Goal: Task Accomplishment & Management: Complete application form

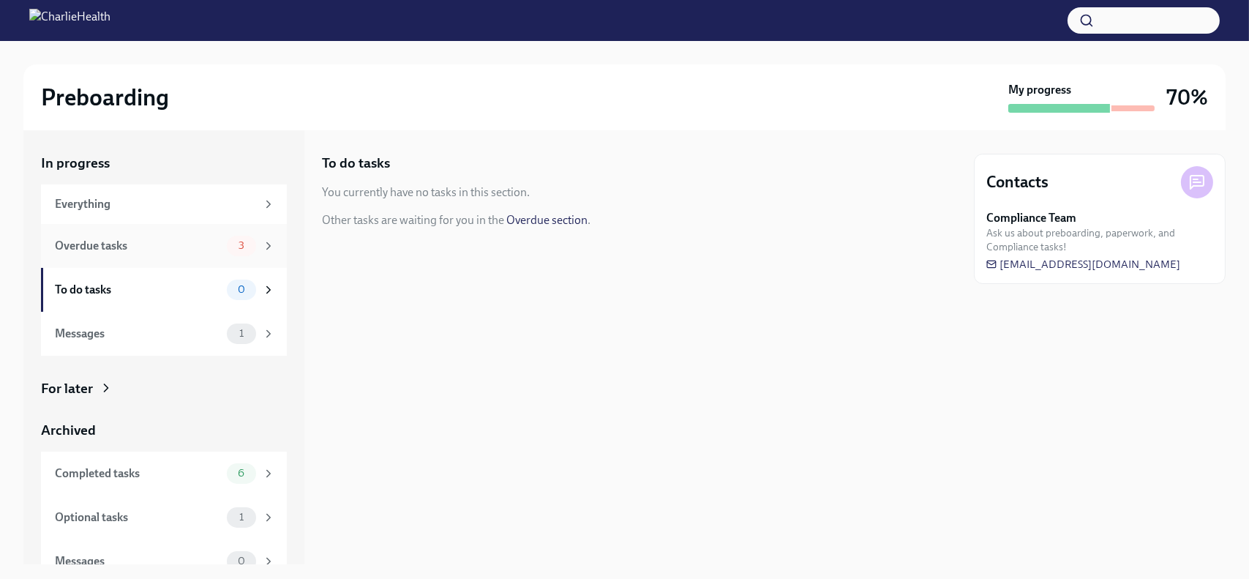
click at [113, 244] on div "Overdue tasks" at bounding box center [138, 246] width 166 height 16
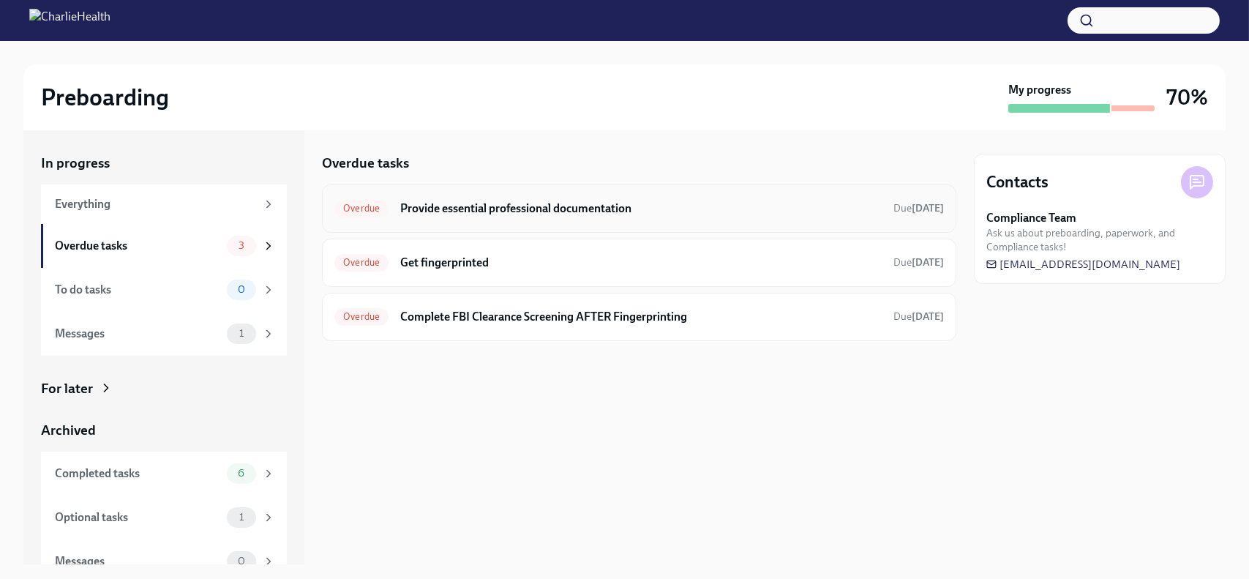
click at [517, 207] on h6 "Provide essential professional documentation" at bounding box center [640, 208] width 481 height 16
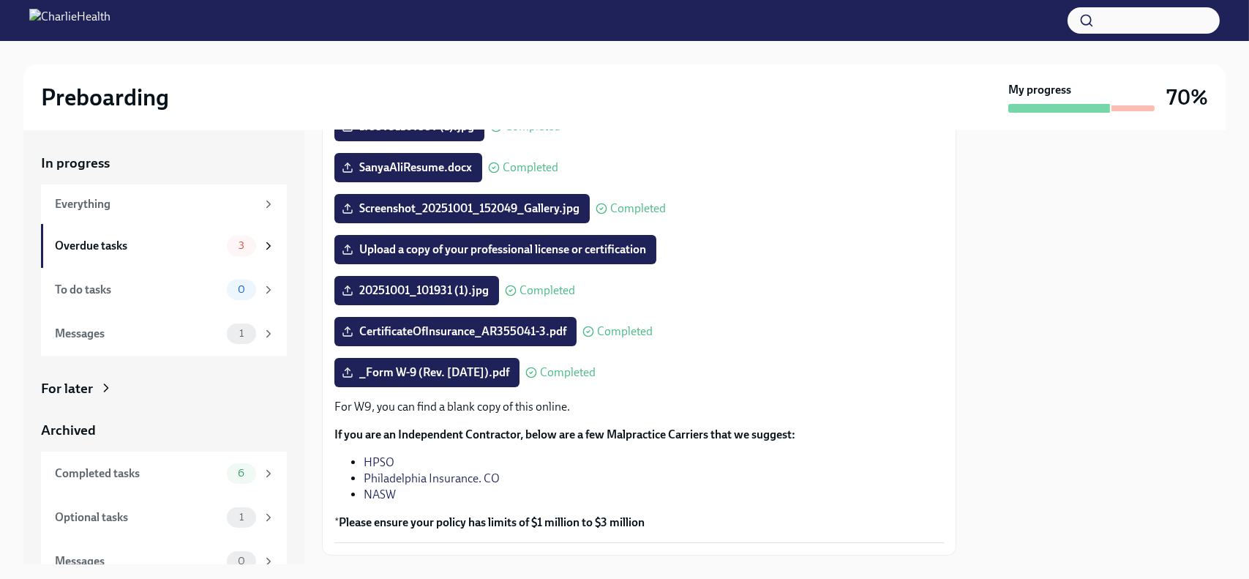
scroll to position [273, 0]
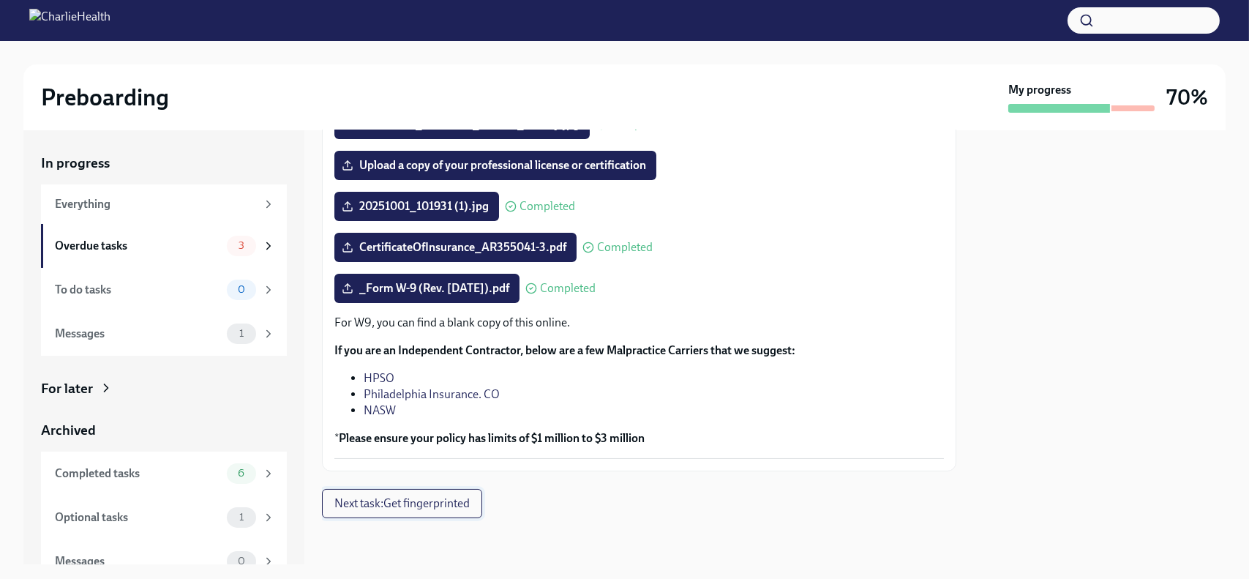
click at [395, 500] on span "Next task : Get fingerprinted" at bounding box center [401, 503] width 135 height 15
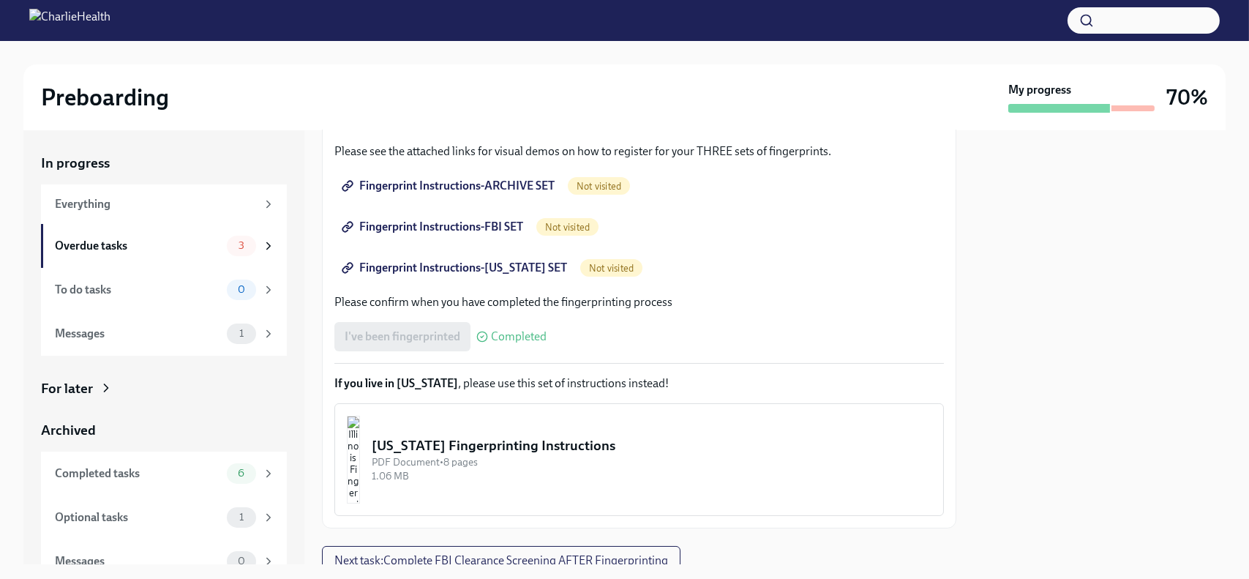
scroll to position [217, 0]
click at [436, 182] on span "Fingerprint Instructions-ARCHIVE SET" at bounding box center [450, 186] width 210 height 15
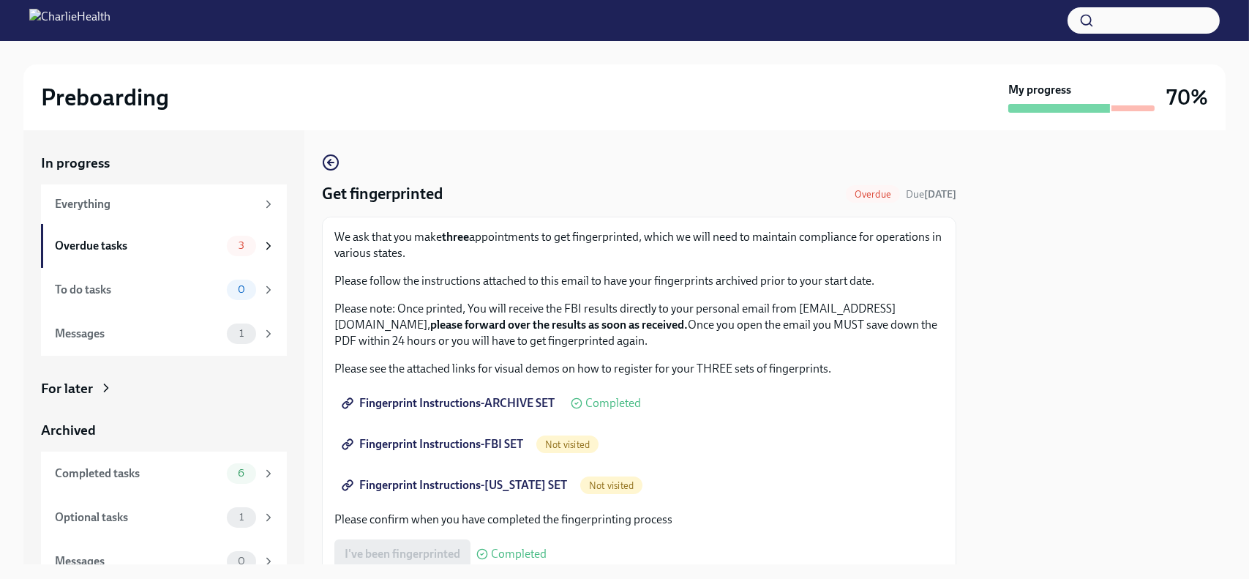
click at [459, 444] on span "Fingerprint Instructions-FBI SET" at bounding box center [434, 444] width 179 height 15
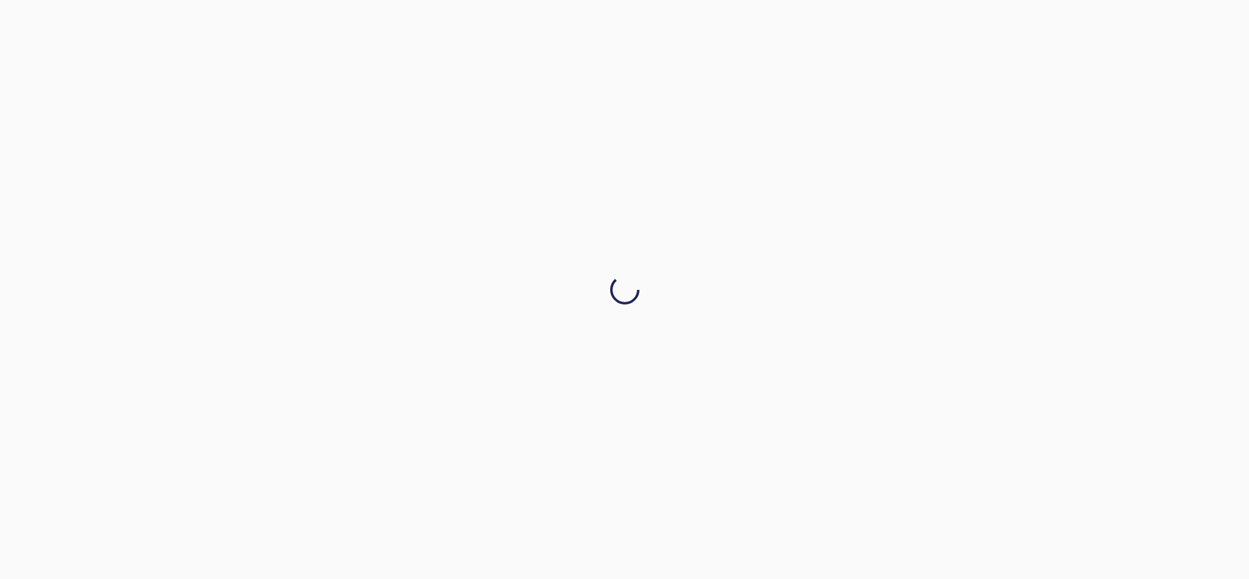
click at [950, 157] on div at bounding box center [624, 289] width 1249 height 579
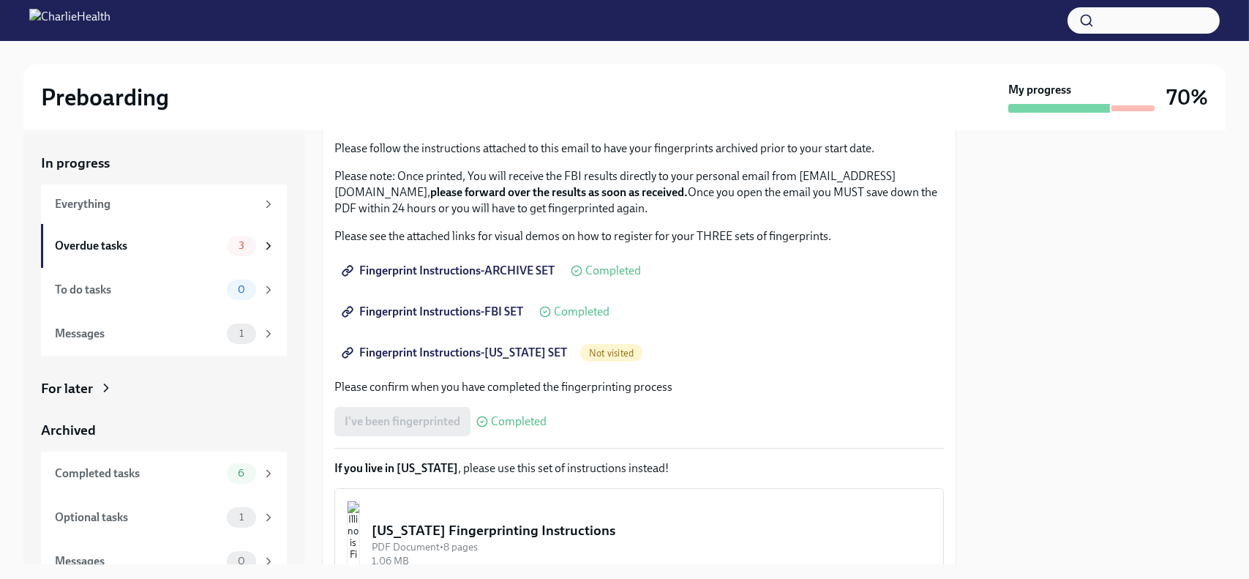
scroll to position [134, 0]
click at [499, 361] on link "Fingerprint Instructions-[US_STATE] SET" at bounding box center [455, 351] width 243 height 29
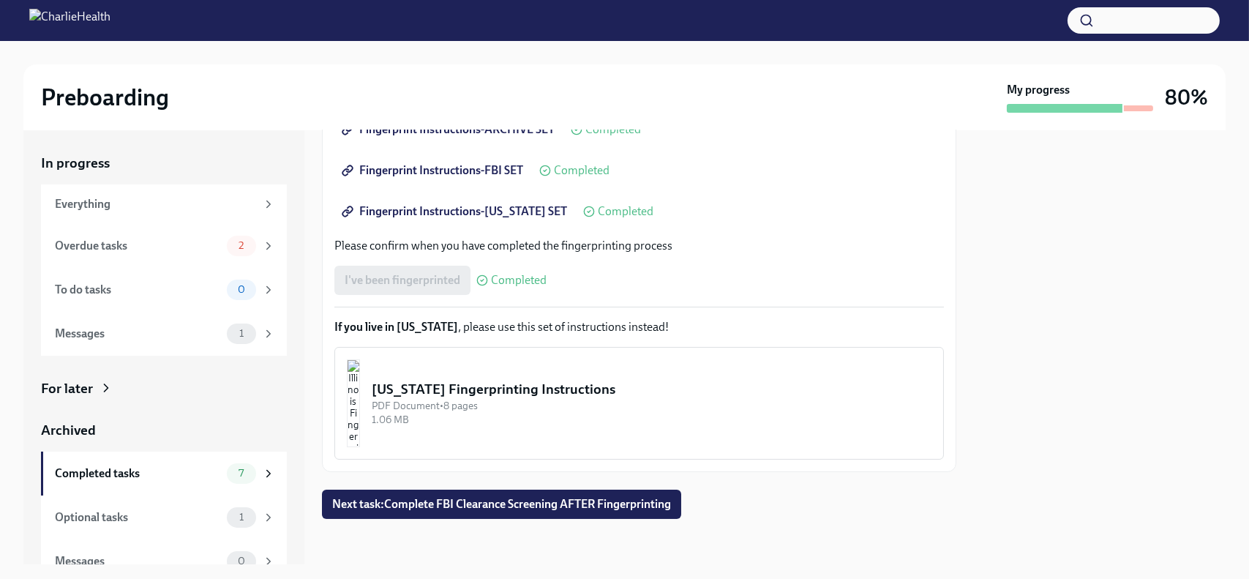
scroll to position [275, 0]
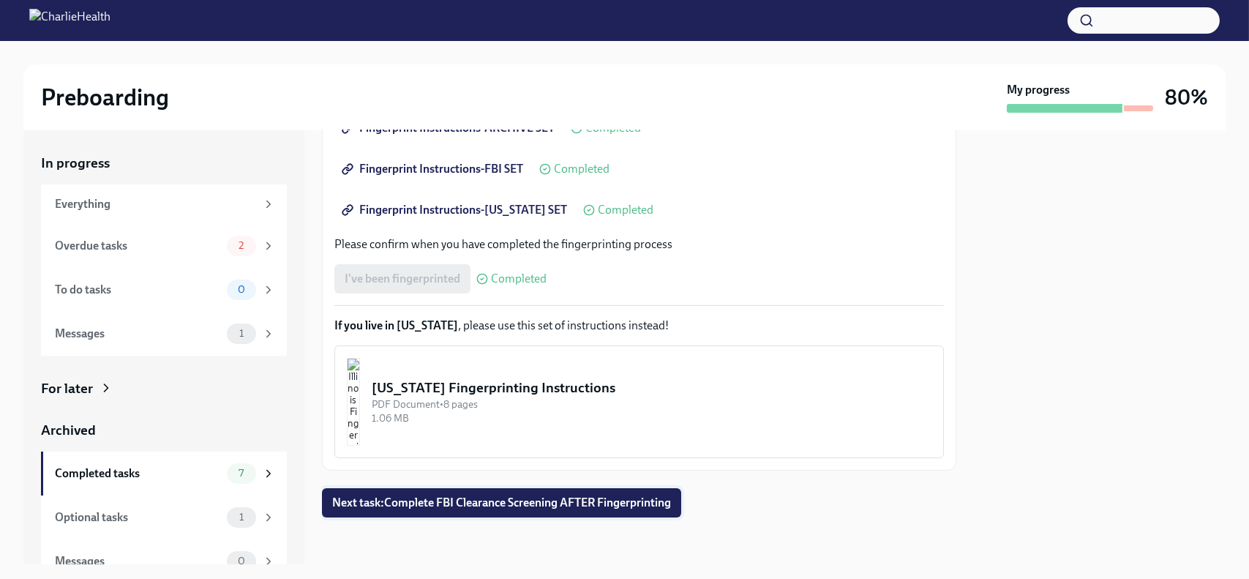
click at [590, 512] on button "Next task : Complete FBI Clearance Screening AFTER Fingerprinting" at bounding box center [501, 502] width 359 height 29
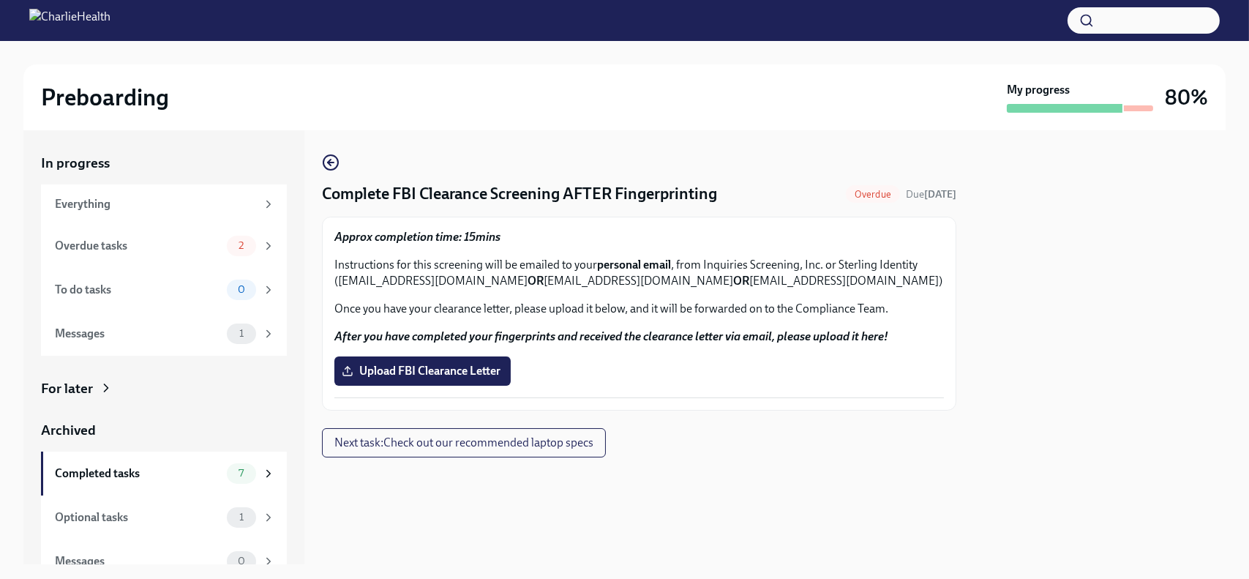
click at [688, 416] on div "Complete FBI Clearance Screening AFTER Fingerprinting Overdue Due [DATE] Approx…" at bounding box center [639, 306] width 634 height 304
click at [449, 367] on span "Upload FBI Clearance Letter" at bounding box center [423, 371] width 156 height 15
click at [0, 0] on input "Upload FBI Clearance Letter" at bounding box center [0, 0] width 0 height 0
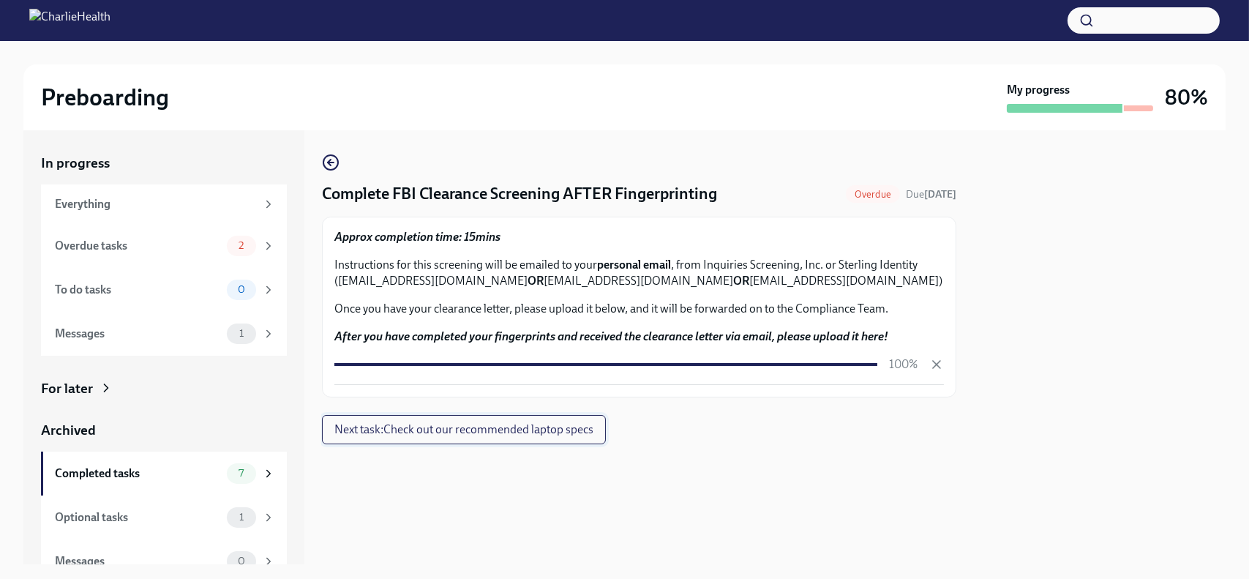
click at [503, 429] on span "Next task : Check out our recommended laptop specs" at bounding box center [463, 429] width 259 height 15
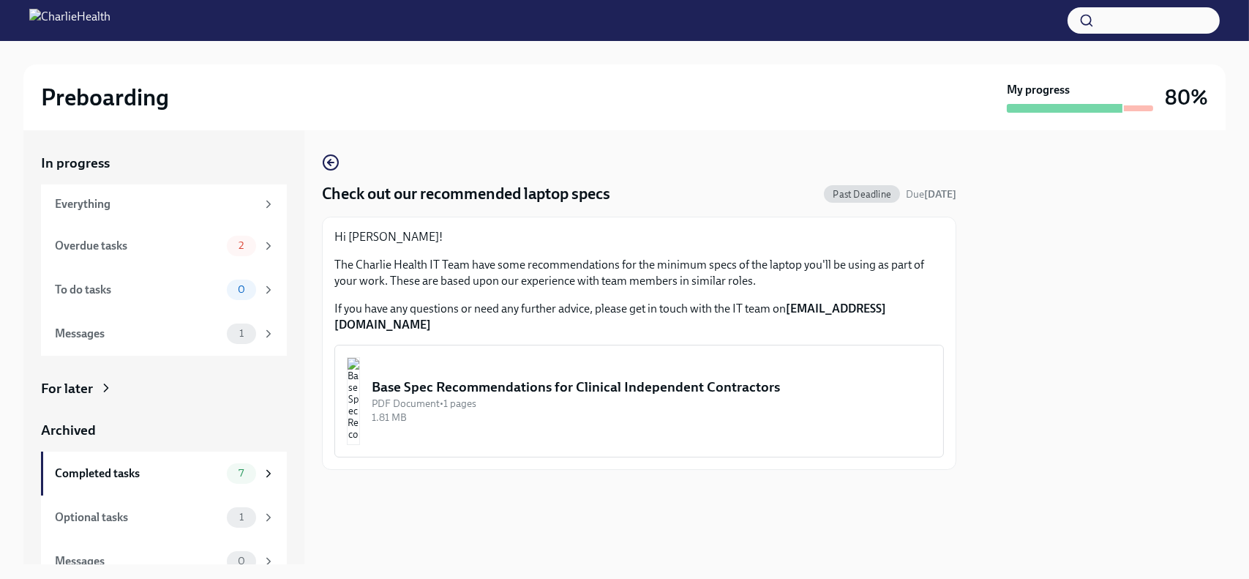
click at [537, 410] on div "1.81 MB" at bounding box center [652, 417] width 560 height 14
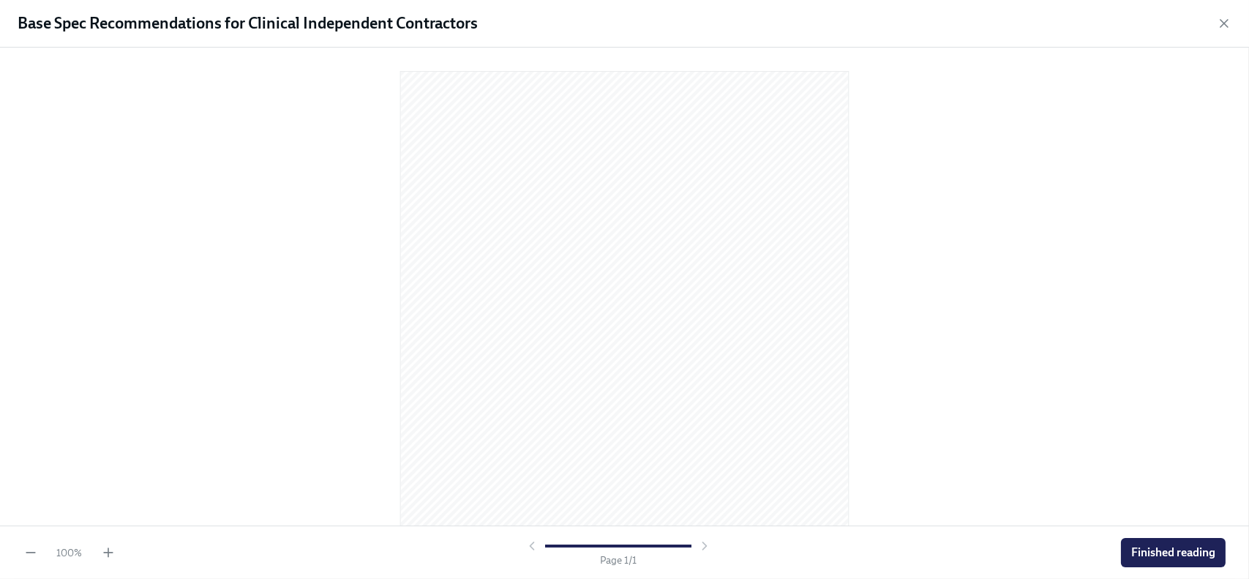
scroll to position [126, 0]
click at [1167, 557] on span "Finished reading" at bounding box center [1173, 552] width 84 height 15
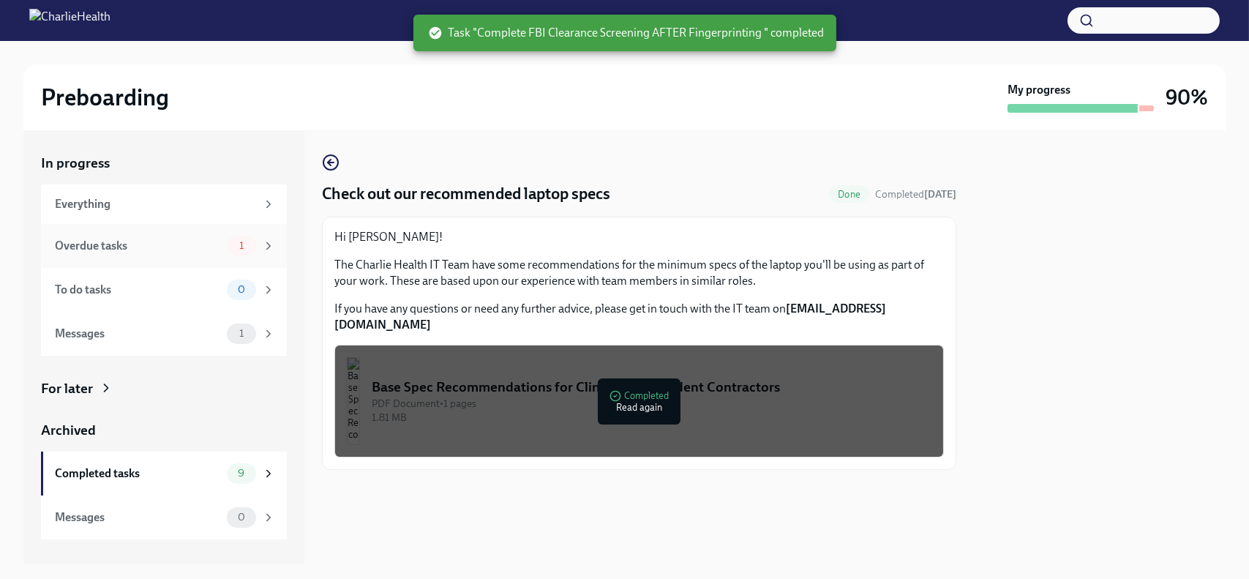
click at [211, 252] on div "Overdue tasks" at bounding box center [138, 246] width 166 height 16
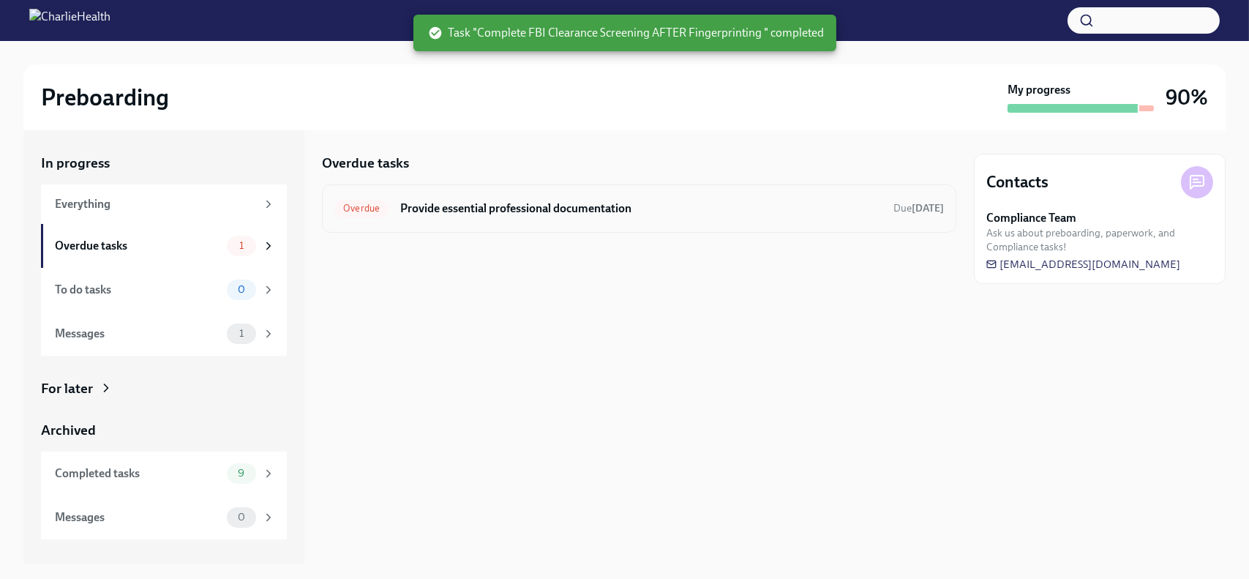
click at [512, 217] on div "Overdue Provide essential professional documentation Due [DATE]" at bounding box center [638, 208] width 609 height 23
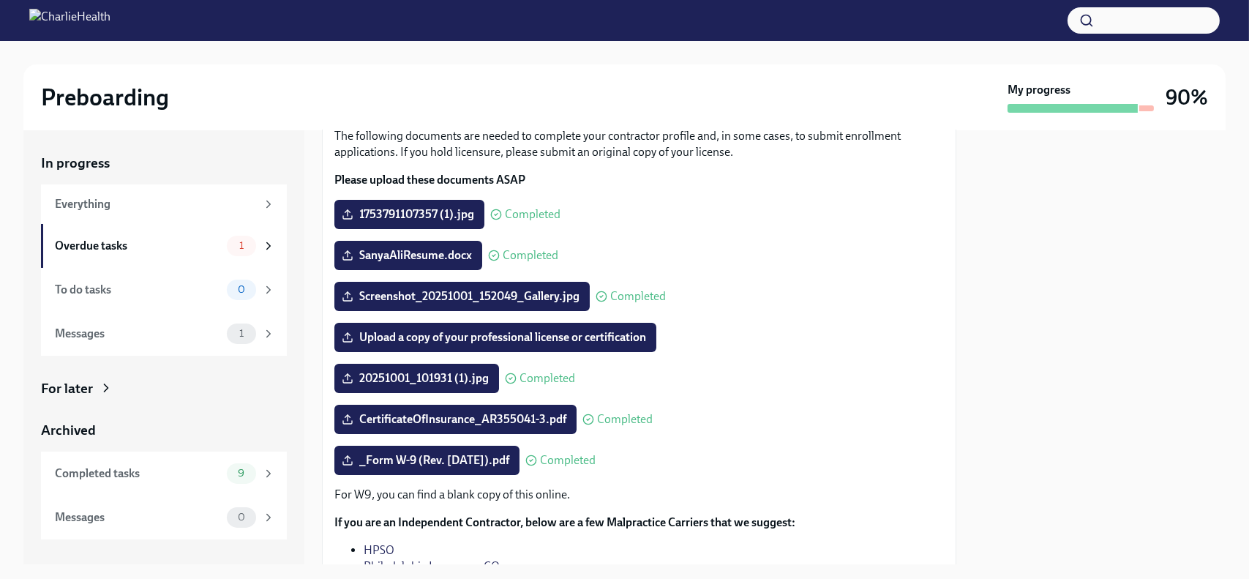
scroll to position [102, 0]
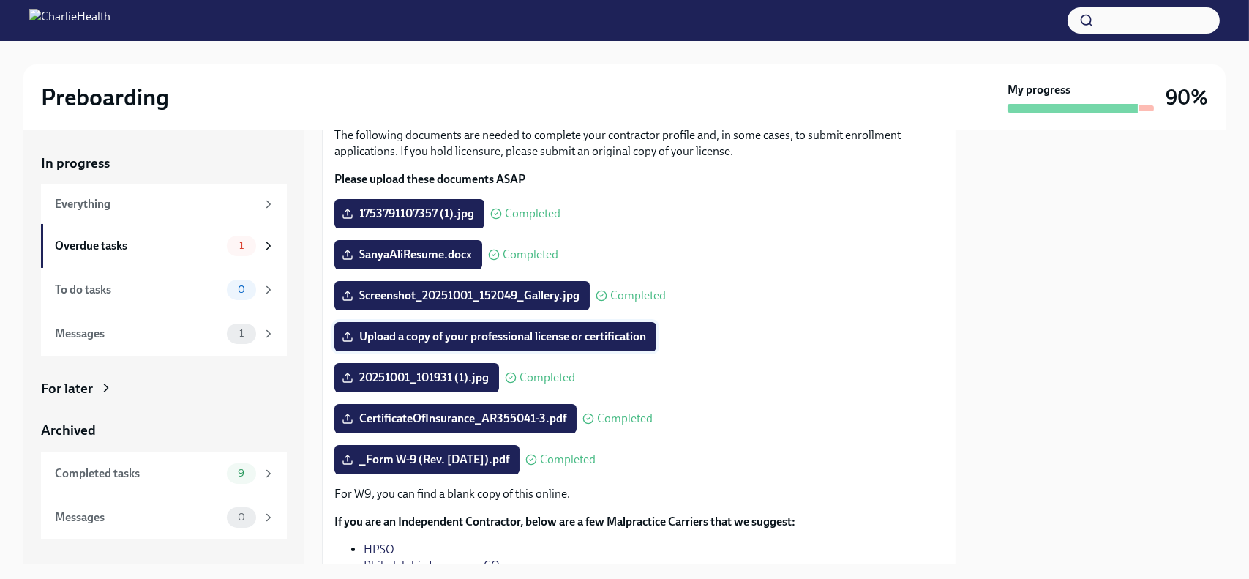
click at [558, 336] on span "Upload a copy of your professional license or certification" at bounding box center [495, 336] width 301 height 15
click at [0, 0] on input "Upload a copy of your professional license or certification" at bounding box center [0, 0] width 0 height 0
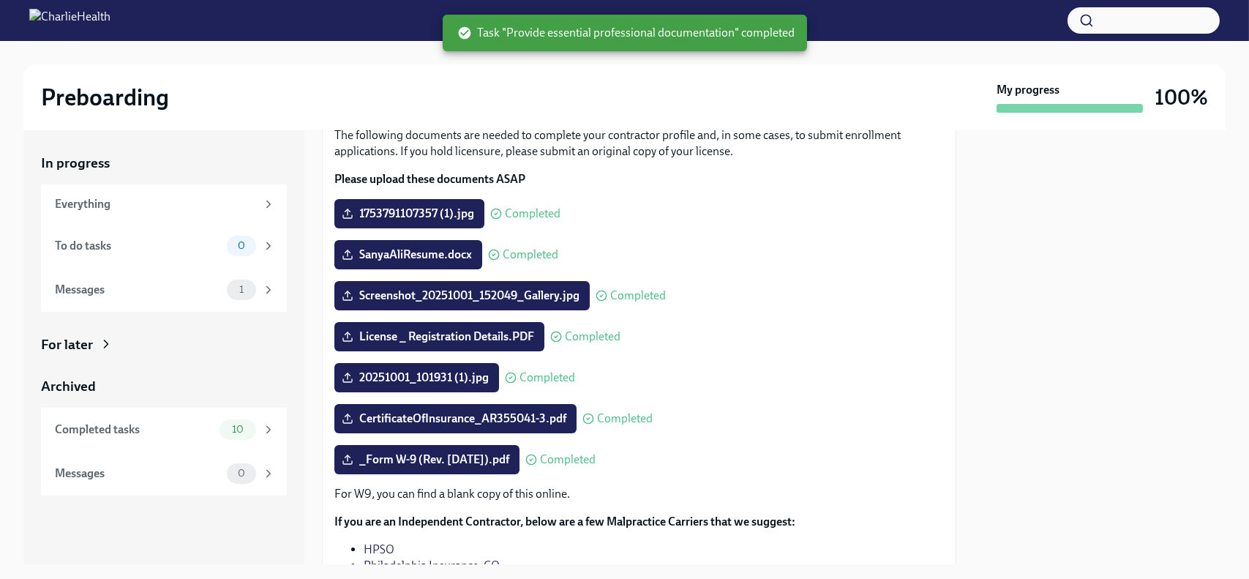
scroll to position [227, 0]
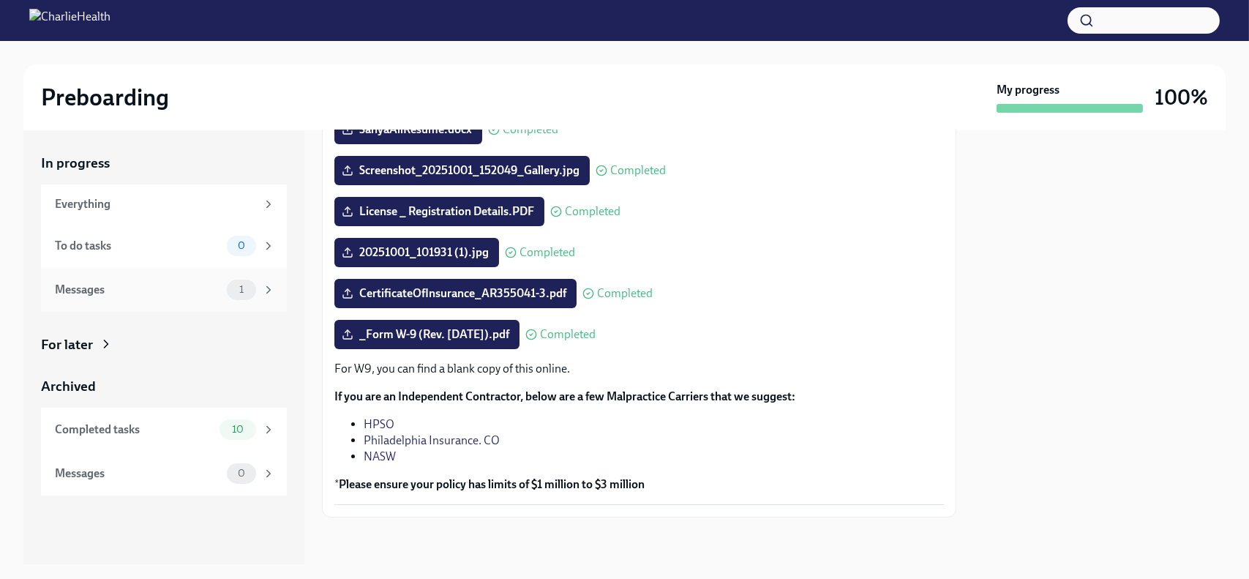
click at [106, 292] on div "Messages" at bounding box center [138, 290] width 166 height 16
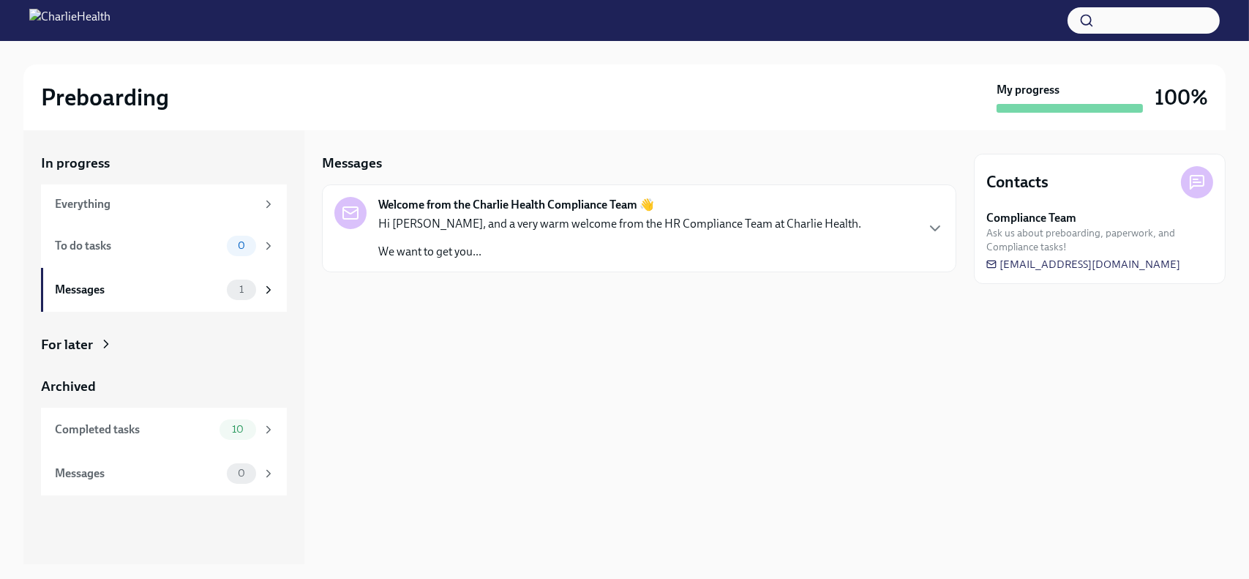
click at [468, 213] on div "Welcome from the Charlie Health Compliance Team 👋 Hi [PERSON_NAME], and a very …" at bounding box center [619, 228] width 483 height 63
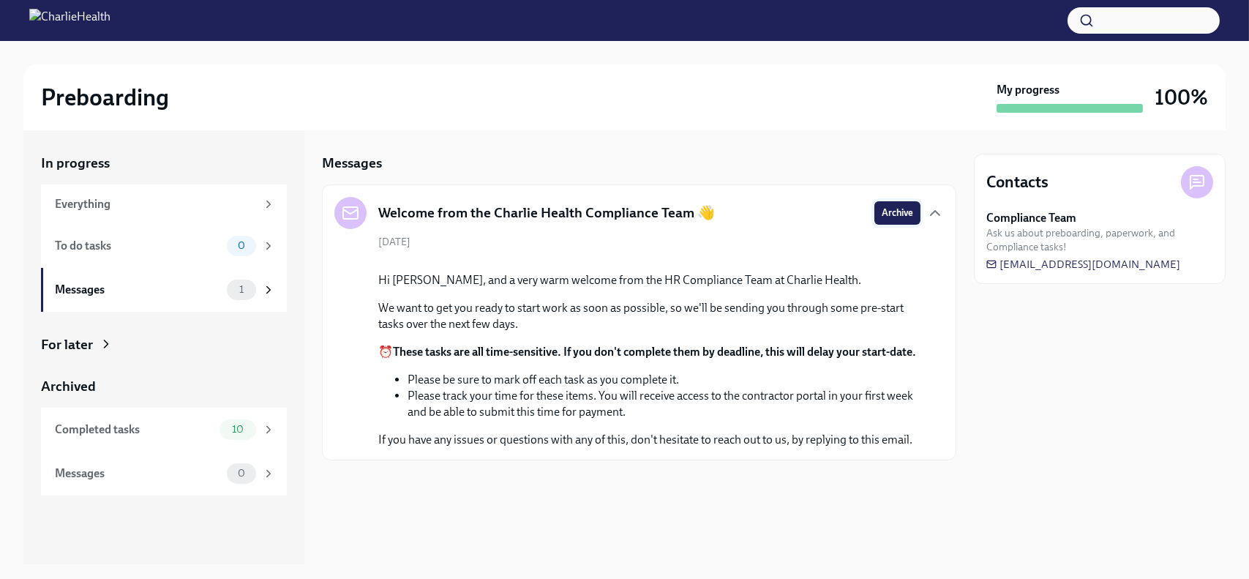
click at [885, 211] on span "Archive" at bounding box center [897, 213] width 31 height 15
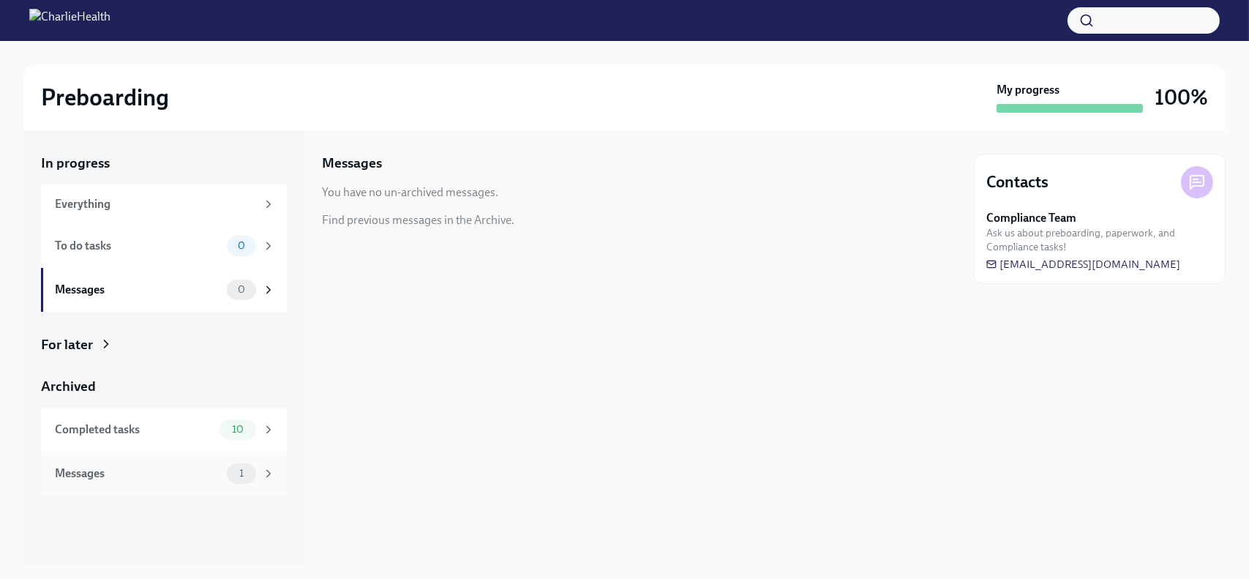
click at [162, 460] on div "Messages 1" at bounding box center [164, 473] width 246 height 44
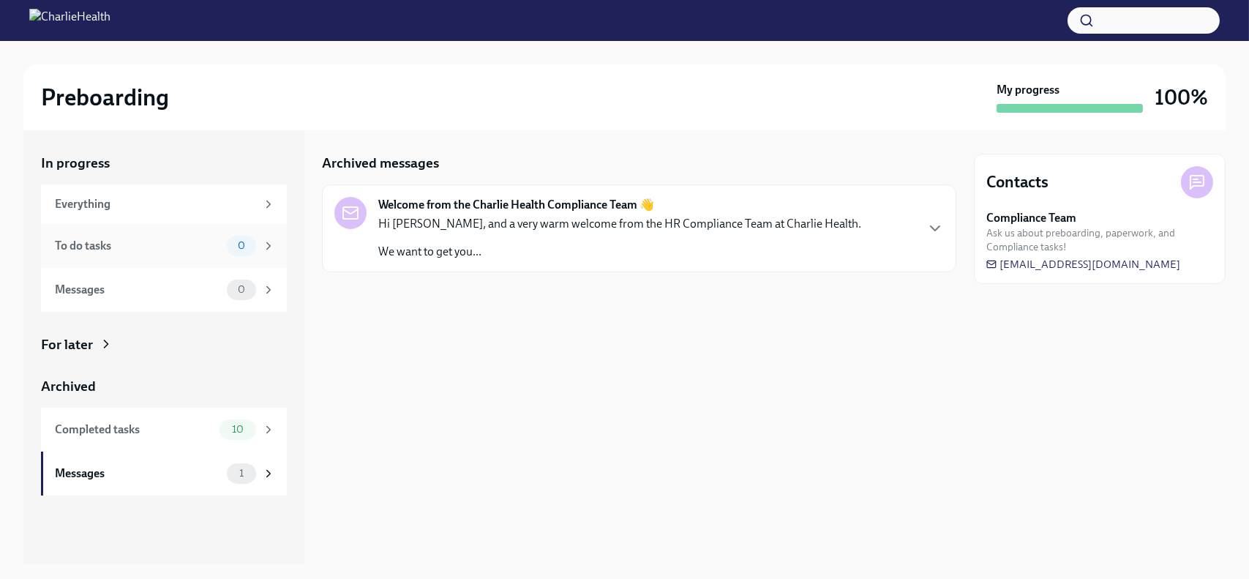
click at [107, 247] on div "To do tasks" at bounding box center [138, 246] width 166 height 16
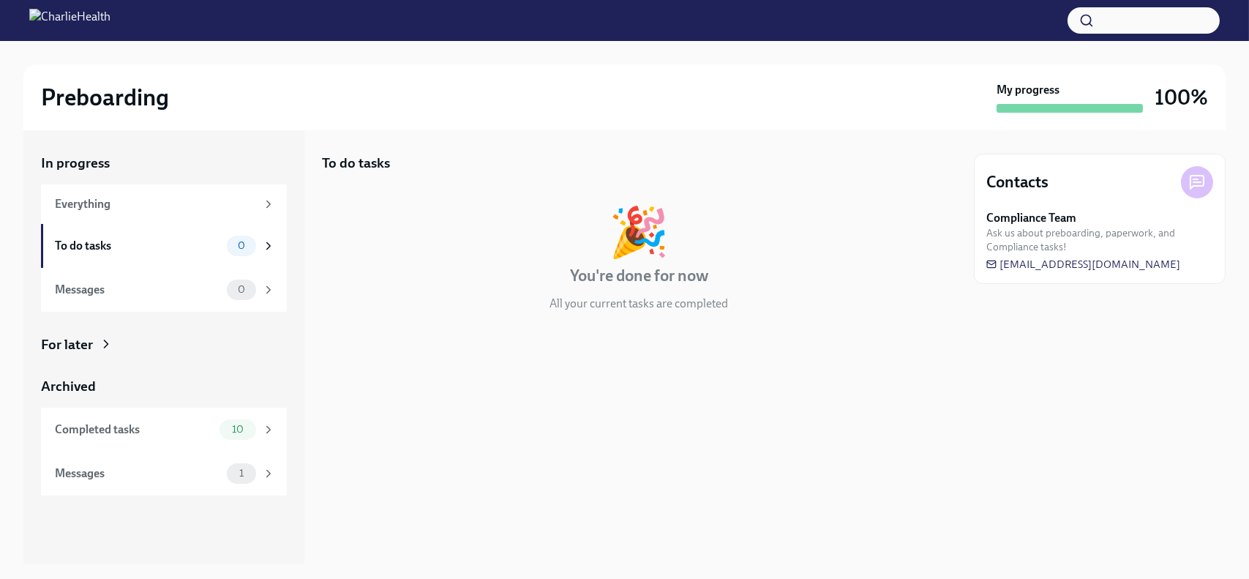
click at [518, 269] on div "🎉 You're done for now All your current tasks are completed" at bounding box center [639, 260] width 634 height 104
